Goal: Check status: Check status

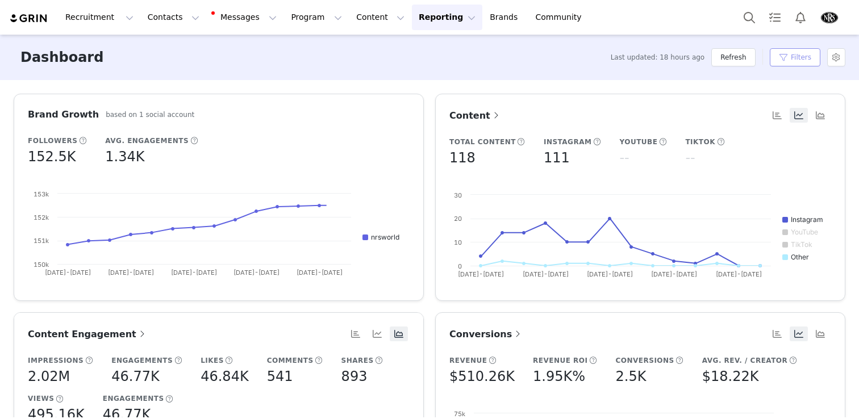
click at [798, 58] on button "Filters" at bounding box center [795, 57] width 51 height 18
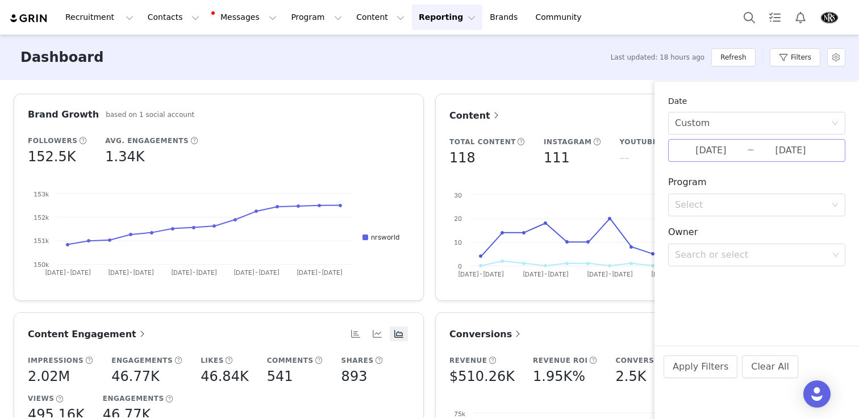
click at [767, 154] on input "[DATE]" at bounding box center [791, 150] width 72 height 15
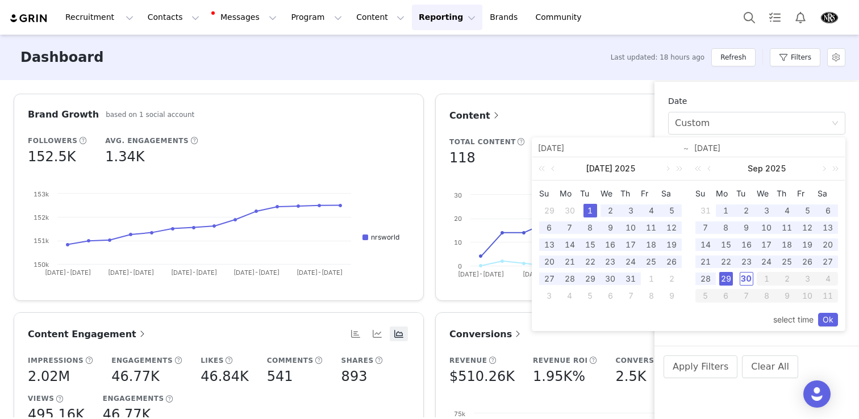
click at [746, 277] on div "30" at bounding box center [747, 279] width 14 height 14
click at [590, 210] on div "1" at bounding box center [591, 211] width 14 height 14
type input "[DATE]"
click at [829, 319] on link "Ok" at bounding box center [828, 320] width 20 height 14
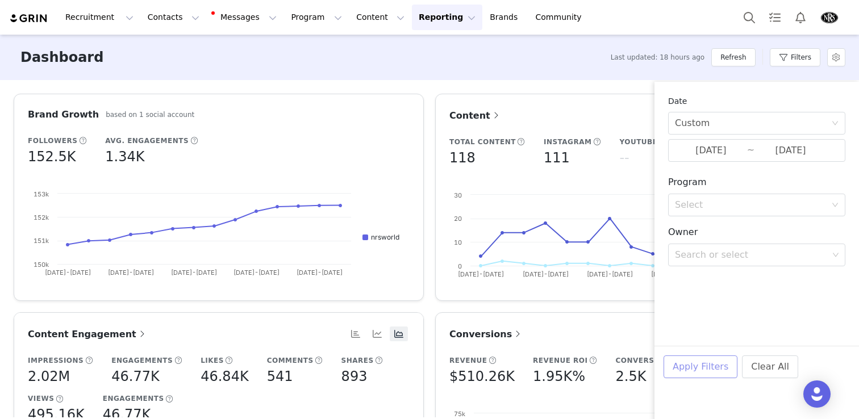
click at [707, 373] on button "Apply Filters" at bounding box center [701, 367] width 74 height 23
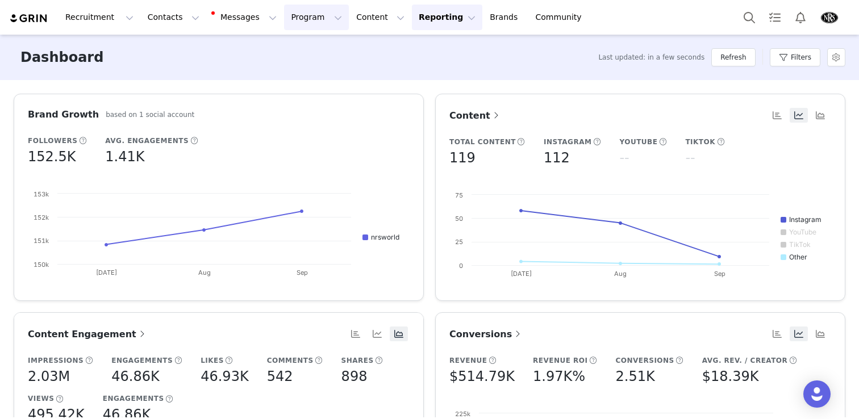
click at [284, 16] on button "Program Program" at bounding box center [316, 18] width 65 height 26
click at [294, 52] on p "Activations" at bounding box center [298, 50] width 44 height 12
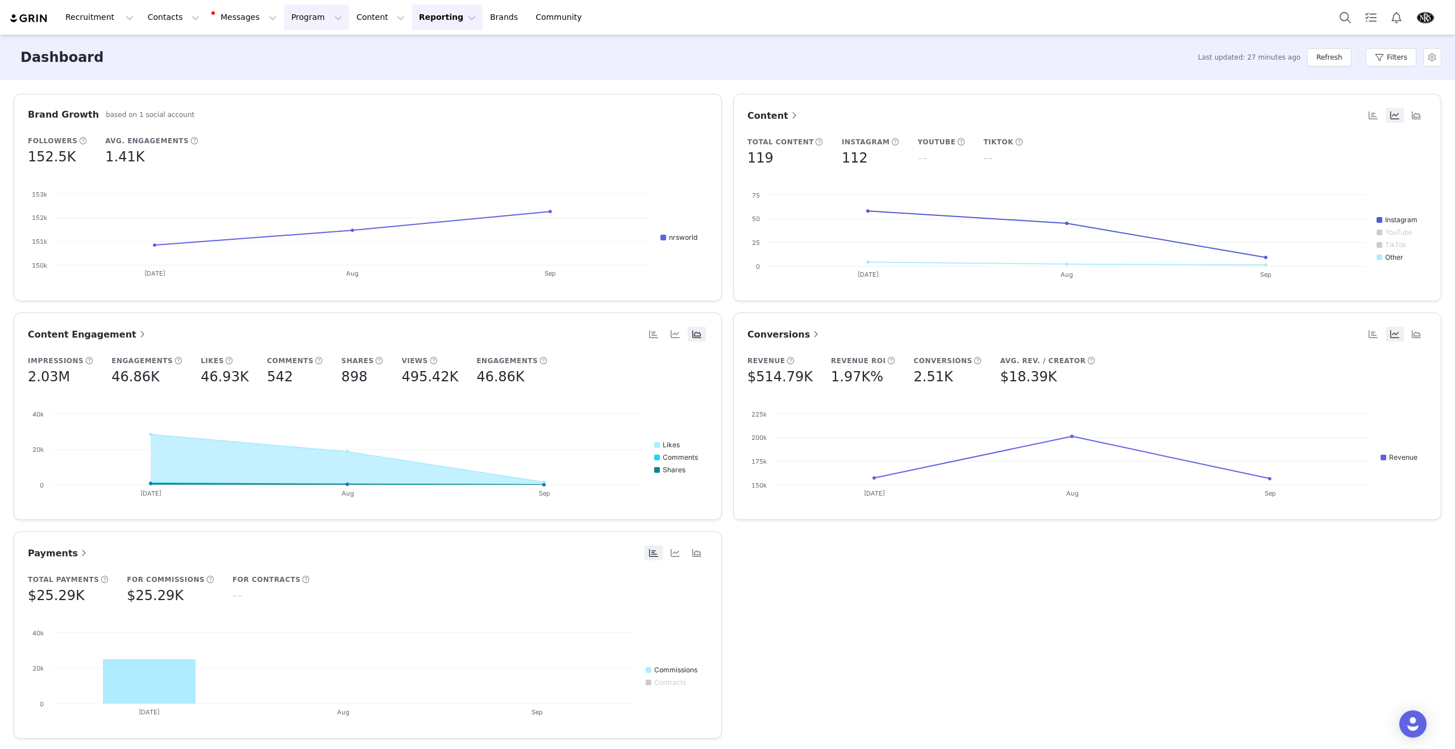
click at [286, 22] on button "Program Program" at bounding box center [316, 18] width 65 height 26
click at [298, 51] on p "Activations" at bounding box center [298, 50] width 44 height 12
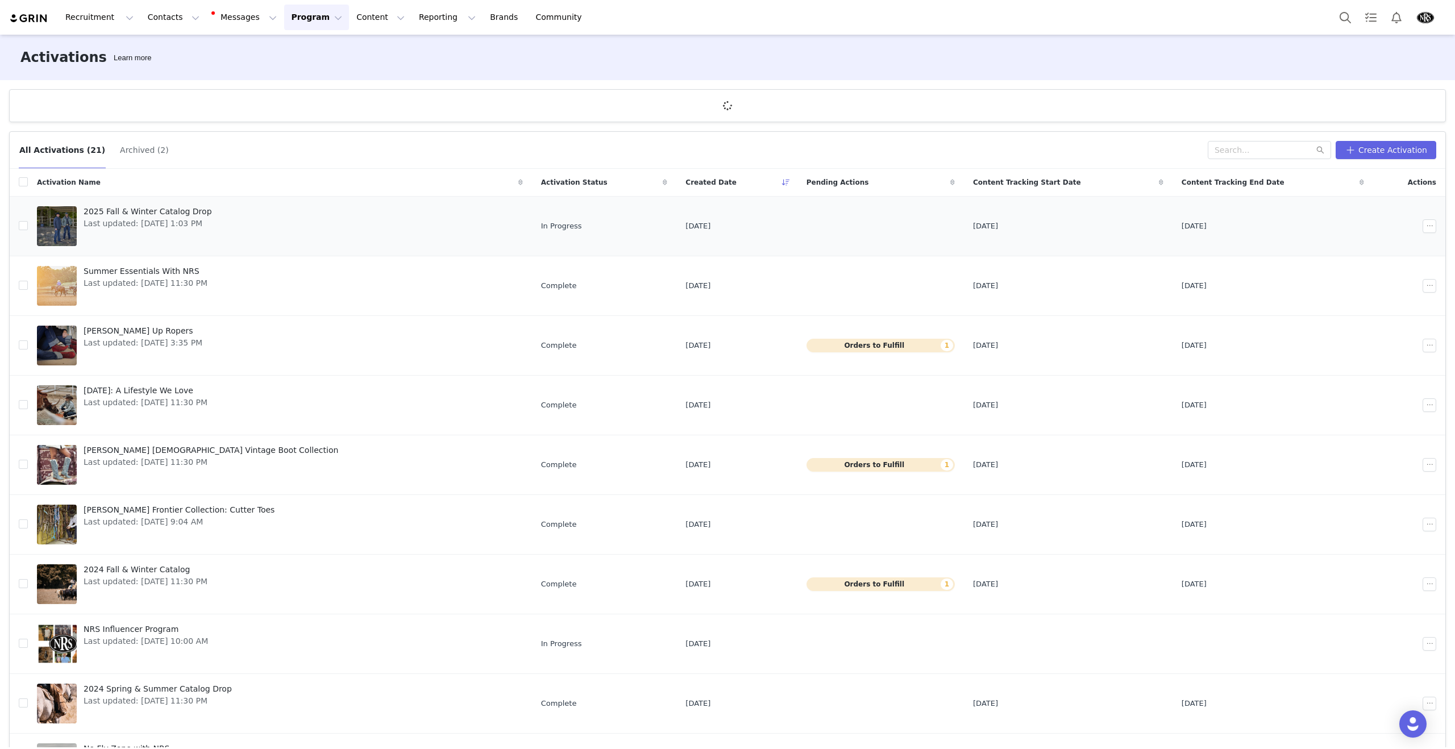
click at [147, 224] on span "Last updated: [DATE] 1:03 PM" at bounding box center [148, 224] width 128 height 12
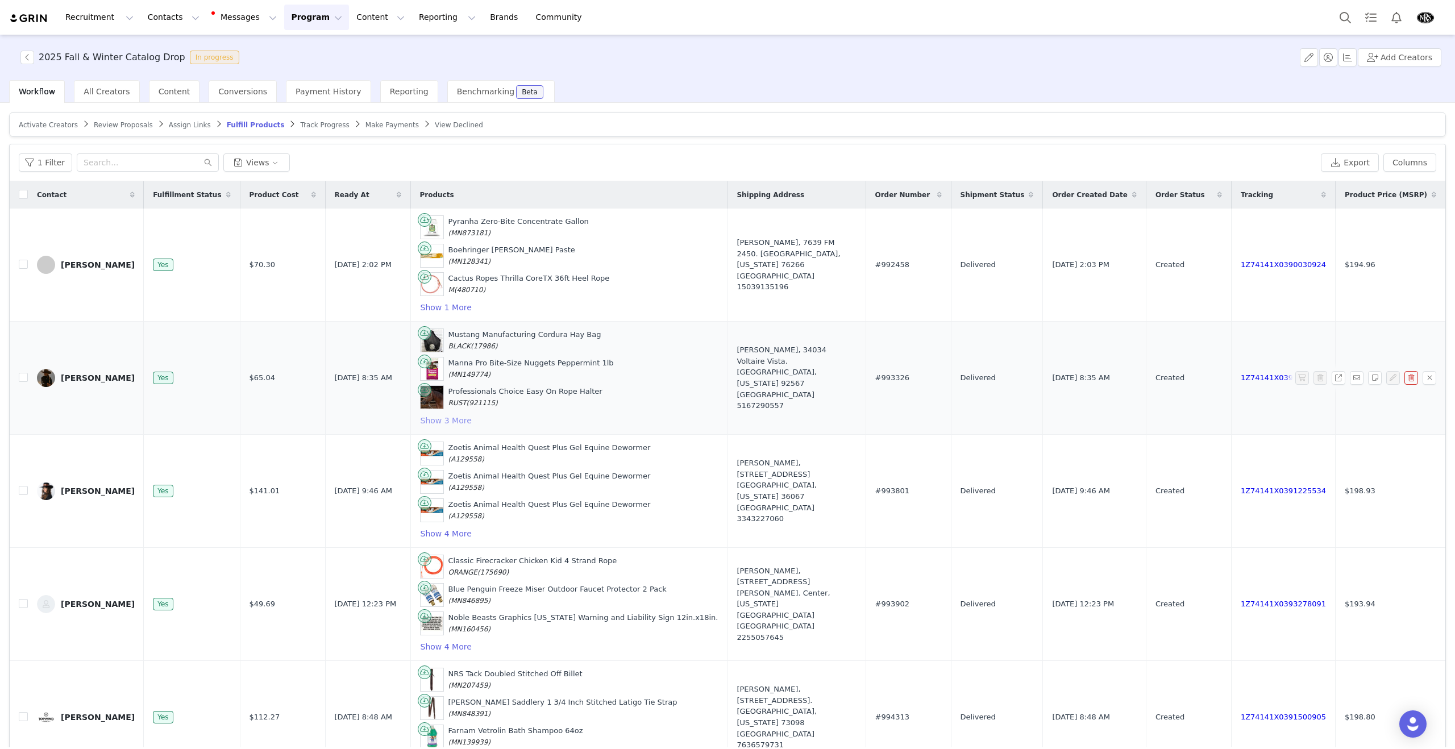
click at [439, 414] on button "Show 3 More" at bounding box center [446, 421] width 52 height 14
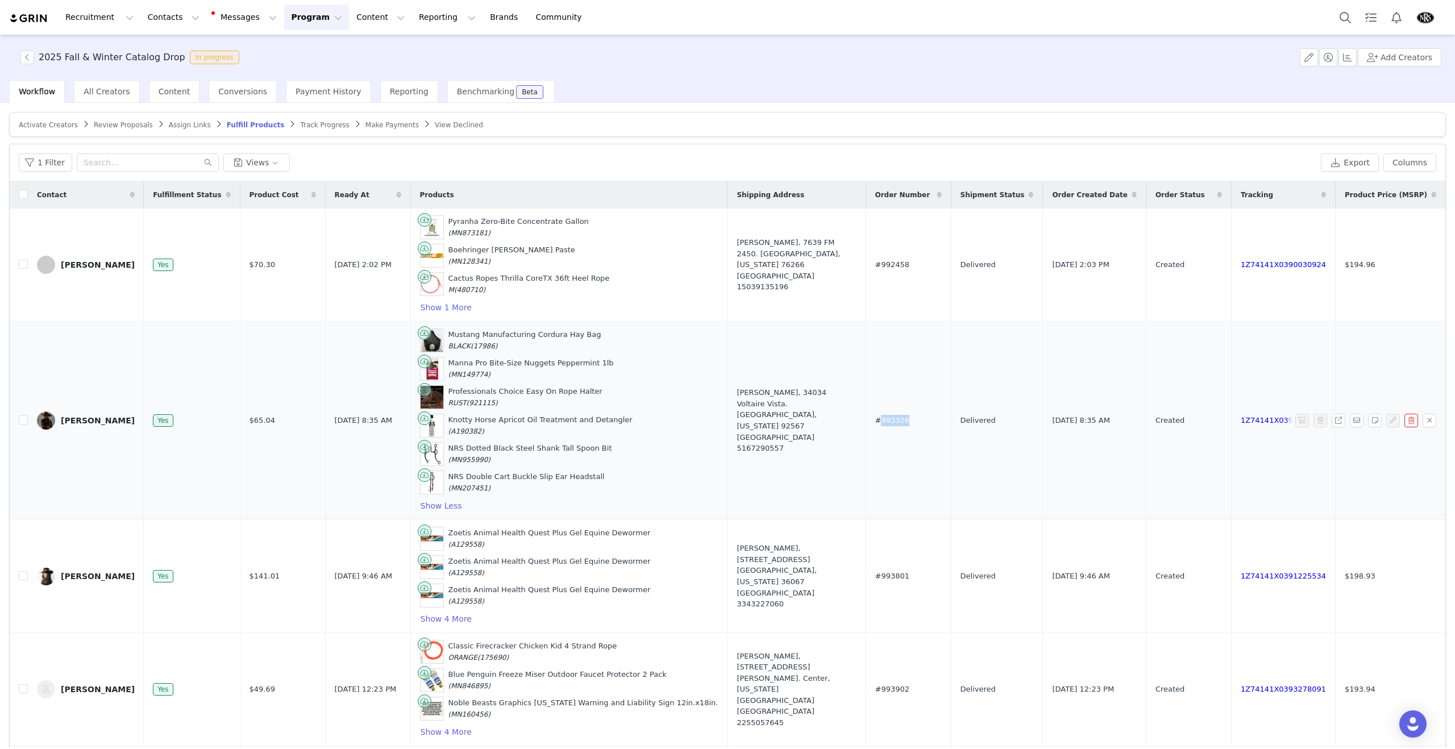
drag, startPoint x: 928, startPoint y: 418, endPoint x: 911, endPoint y: 424, distance: 18.0
click at [859, 419] on span "#993326" at bounding box center [892, 420] width 35 height 11
click at [859, 419] on td "#993326" at bounding box center [907, 421] width 85 height 198
